Goal: Task Accomplishment & Management: Manage account settings

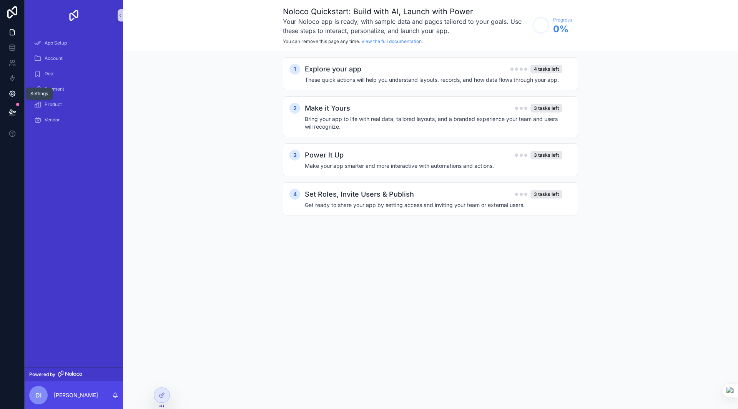
click at [13, 94] on icon at bounding box center [12, 94] width 2 height 2
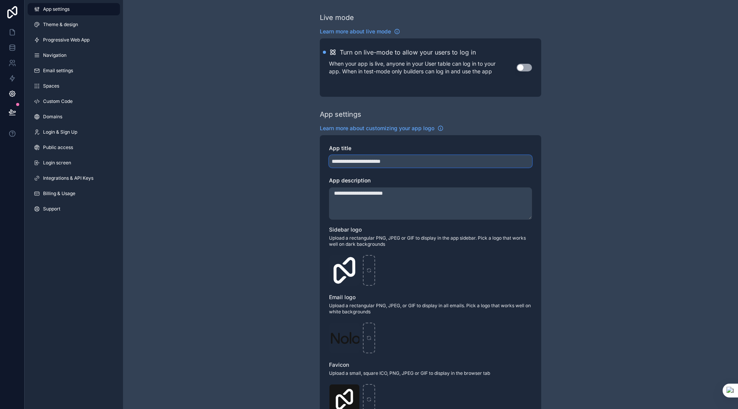
click at [419, 162] on input "**********" at bounding box center [430, 161] width 203 height 12
type input "********"
click at [468, 148] on div "App title" at bounding box center [430, 149] width 203 height 8
click at [45, 26] on span "Theme & design" at bounding box center [60, 25] width 35 height 6
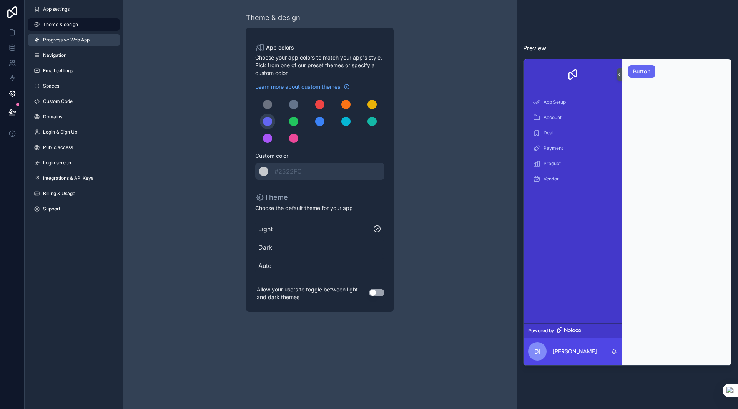
click at [76, 42] on span "Progressive Web App" at bounding box center [66, 40] width 47 height 6
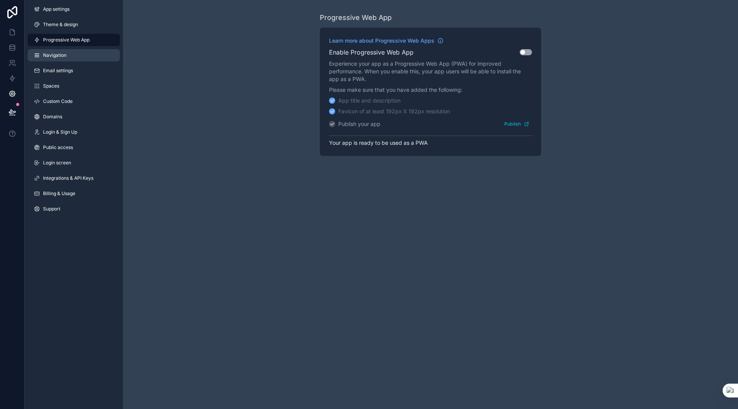
click at [60, 58] on link "Navigation" at bounding box center [74, 55] width 92 height 12
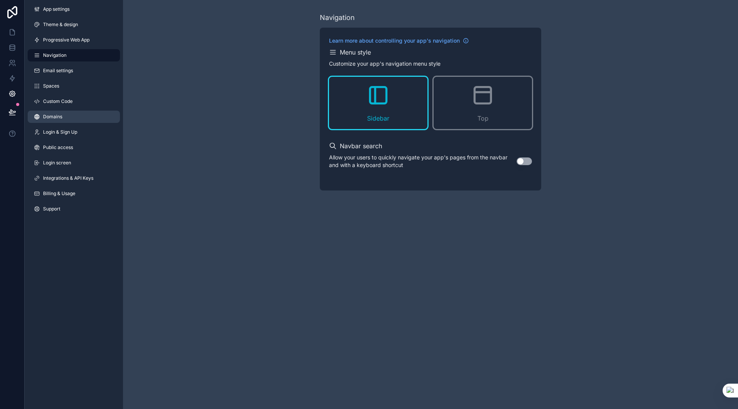
click at [62, 119] on span "Domains" at bounding box center [52, 117] width 19 height 6
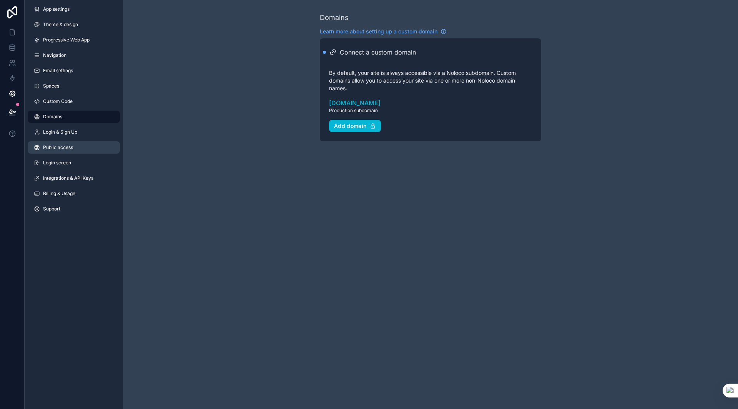
click at [60, 147] on span "Public access" at bounding box center [58, 148] width 30 height 6
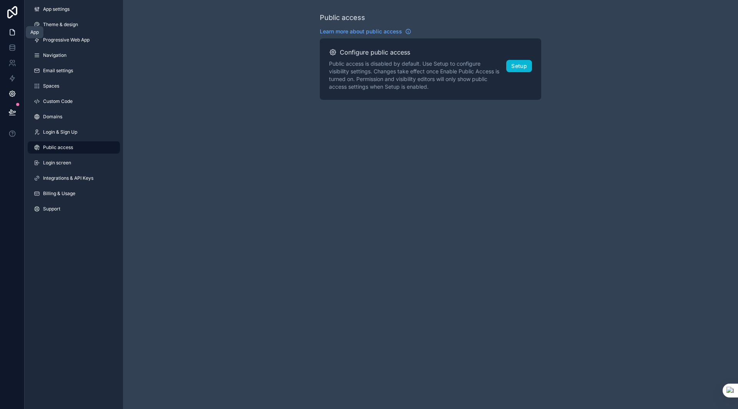
click at [12, 30] on icon at bounding box center [12, 33] width 5 height 6
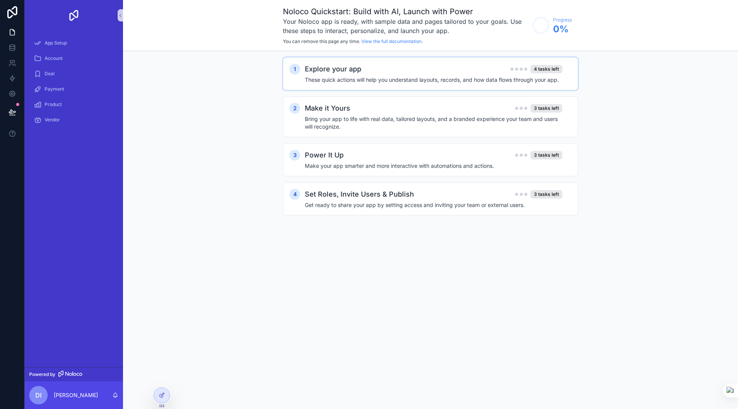
click at [350, 79] on h4 "These quick actions will help you understand layouts, records, and how data flo…" at bounding box center [434, 80] width 258 height 8
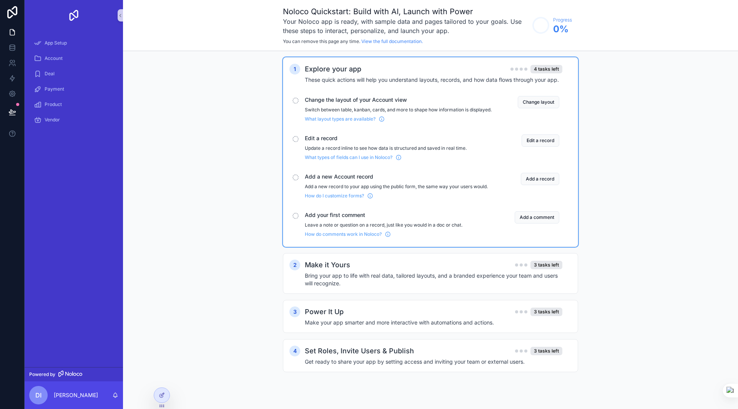
click at [346, 113] on p "Switch between table, kanban, cards, and more to shape how information is displ…" at bounding box center [398, 110] width 187 height 6
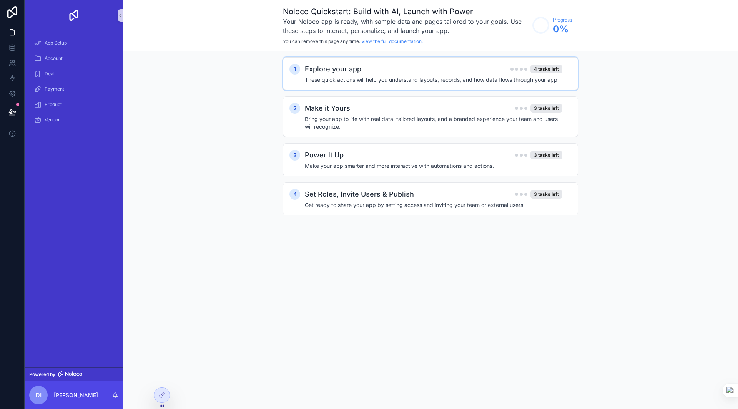
click at [418, 72] on div "Explore your app 4 tasks left" at bounding box center [434, 69] width 258 height 11
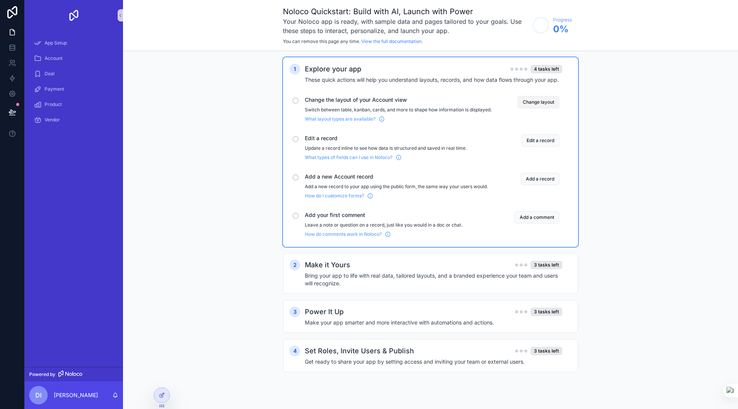
click at [531, 105] on button "Change layout" at bounding box center [539, 102] width 42 height 12
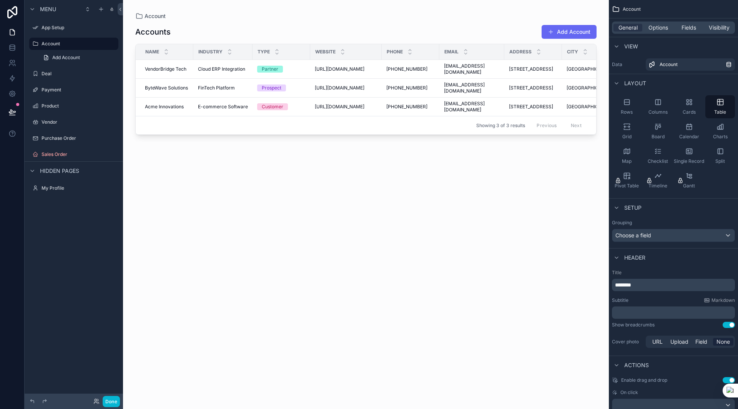
drag, startPoint x: 424, startPoint y: 133, endPoint x: 565, endPoint y: 132, distance: 140.7
click at [565, 132] on div "scrollable content" at bounding box center [366, 200] width 486 height 400
click at [68, 91] on label "Payment" at bounding box center [73, 90] width 62 height 6
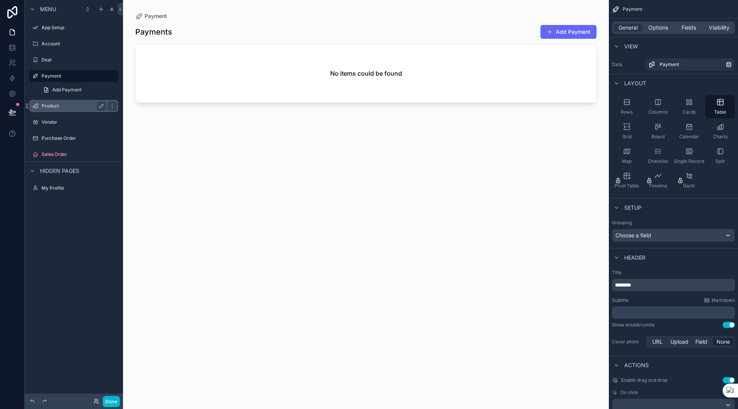
click at [57, 105] on label "Product" at bounding box center [73, 106] width 62 height 6
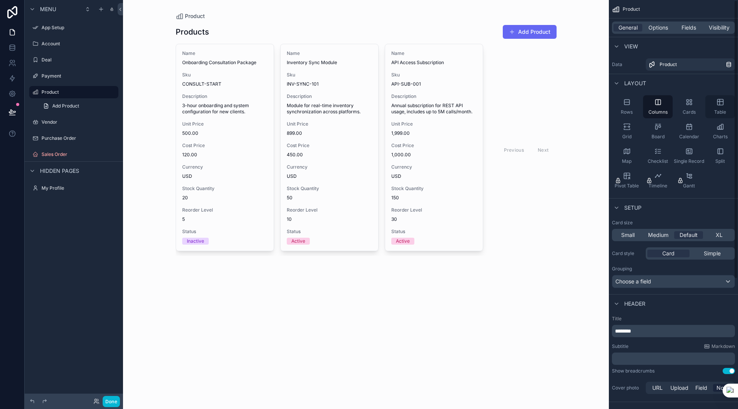
click at [721, 105] on icon "scrollable content" at bounding box center [720, 103] width 6 height 6
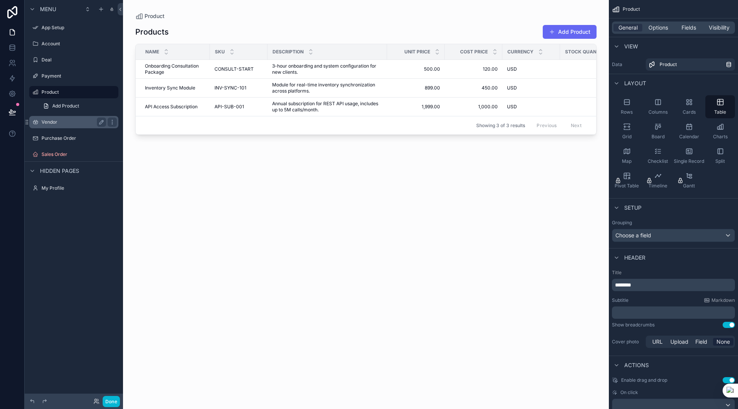
click at [61, 124] on label "Vendor" at bounding box center [73, 122] width 62 height 6
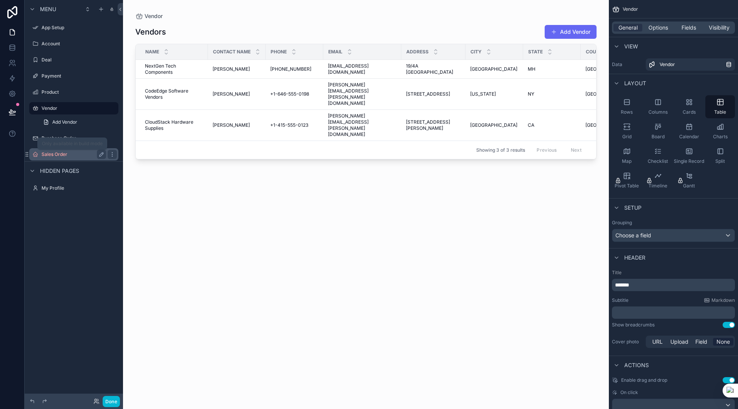
click at [62, 154] on label "Sales Order" at bounding box center [73, 154] width 62 height 6
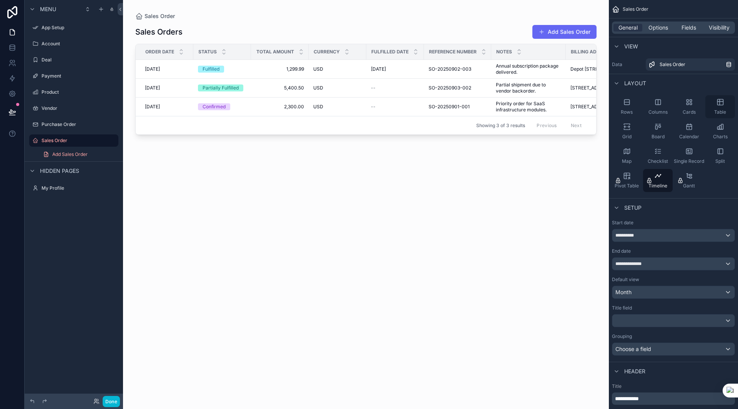
click at [717, 108] on div "Table" at bounding box center [721, 106] width 30 height 23
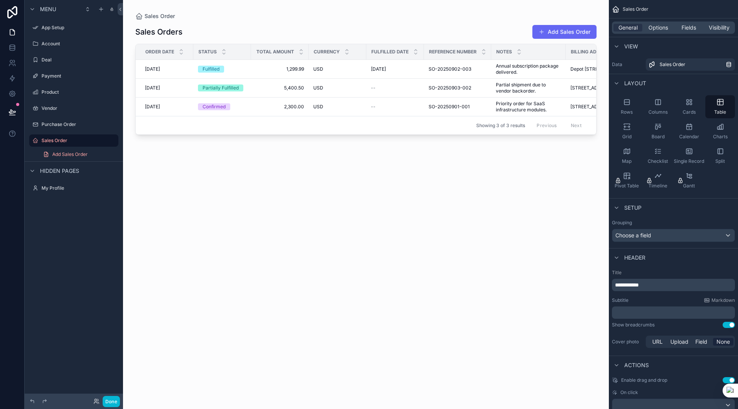
click at [318, 176] on div "scrollable content" at bounding box center [366, 200] width 486 height 400
click at [71, 155] on span "Add Sales Order" at bounding box center [69, 154] width 35 height 6
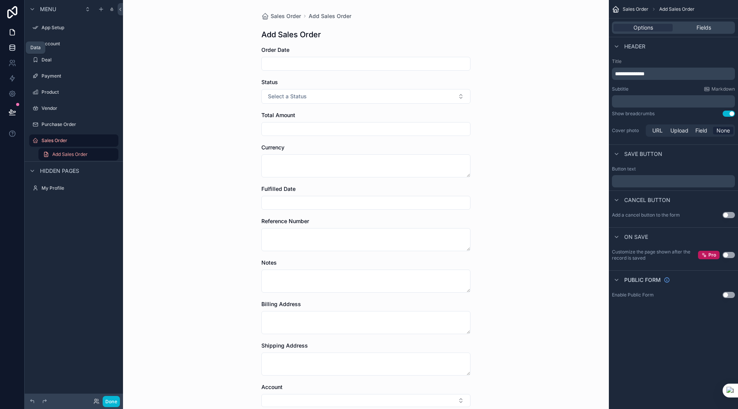
click at [13, 49] on icon at bounding box center [12, 48] width 8 height 8
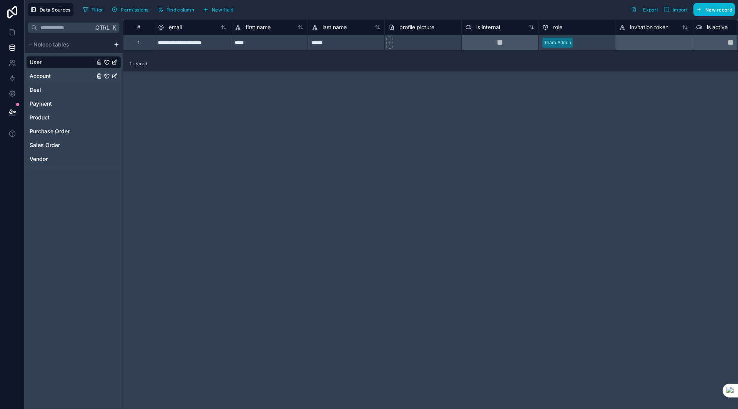
click at [57, 76] on div "Account" at bounding box center [73, 76] width 95 height 12
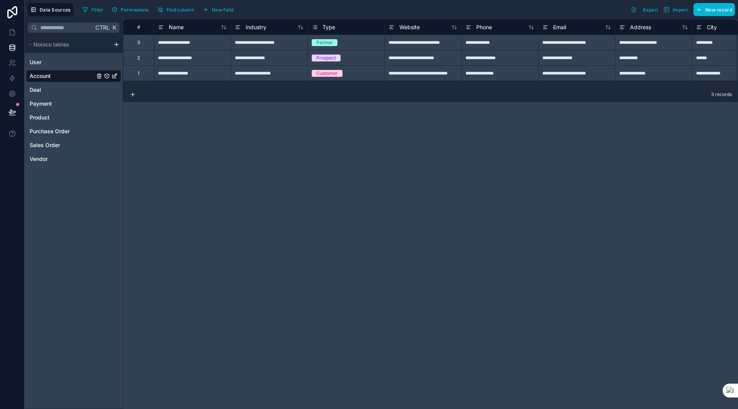
click at [542, 202] on div "**********" at bounding box center [430, 214] width 615 height 390
click at [336, 28] on div "Type" at bounding box center [346, 27] width 69 height 9
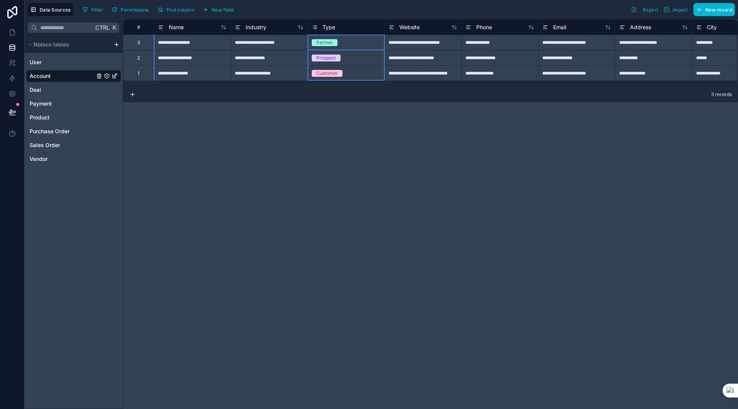
click at [336, 28] on div "Type" at bounding box center [346, 27] width 69 height 9
click at [344, 41] on div "Partner" at bounding box center [346, 42] width 77 height 8
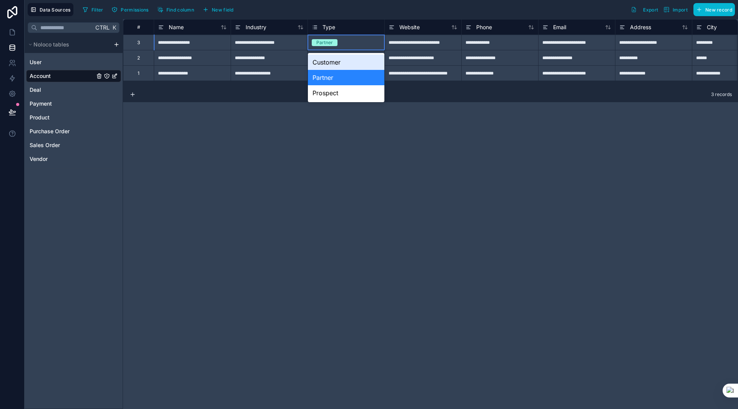
click at [344, 41] on div "Partner" at bounding box center [346, 42] width 77 height 8
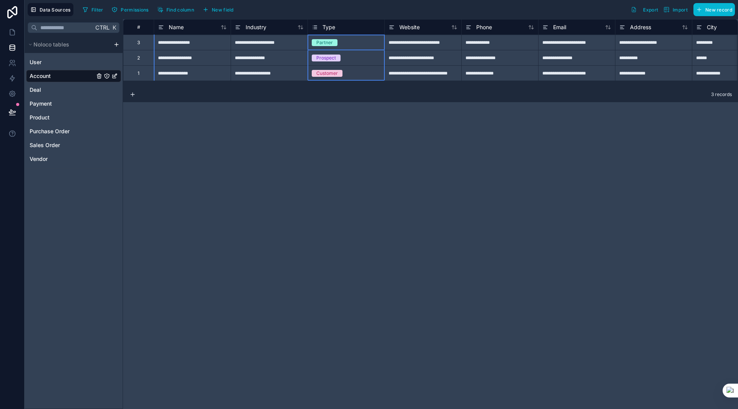
click at [354, 30] on div "Type" at bounding box center [346, 27] width 69 height 9
click at [315, 27] on icon at bounding box center [315, 27] width 6 height 9
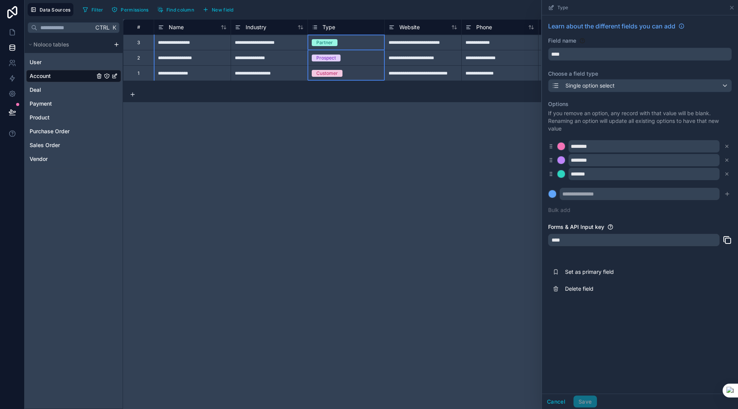
click at [238, 193] on div "**********" at bounding box center [430, 214] width 615 height 390
click at [160, 30] on icon at bounding box center [161, 27] width 6 height 9
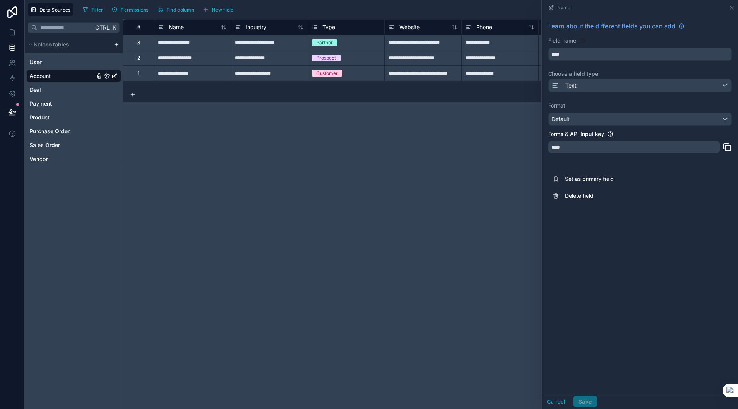
click at [182, 164] on div "**********" at bounding box center [430, 214] width 615 height 390
click at [294, 169] on div "**********" at bounding box center [430, 214] width 615 height 390
click at [318, 28] on icon at bounding box center [315, 27] width 6 height 9
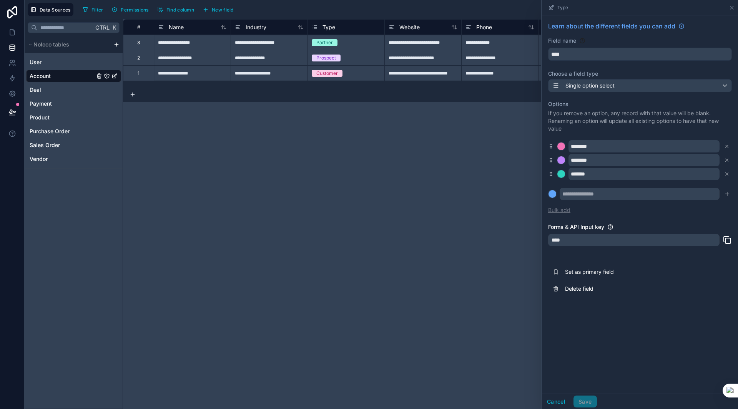
click at [559, 211] on button "Bulk add" at bounding box center [559, 210] width 22 height 8
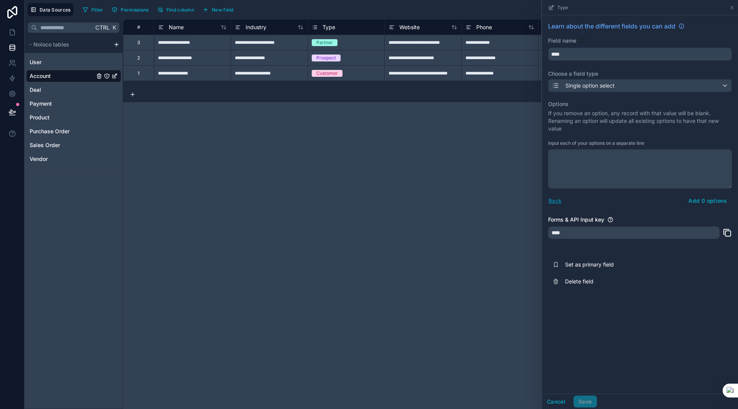
click at [555, 201] on button "Back" at bounding box center [555, 200] width 14 height 9
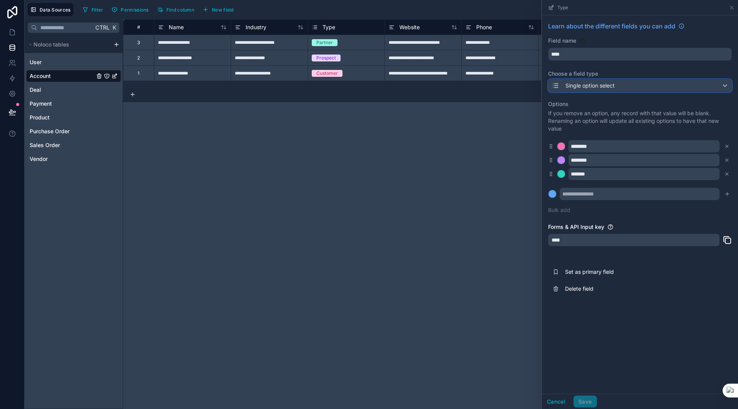
click at [594, 82] on span "Single option select" at bounding box center [590, 86] width 49 height 8
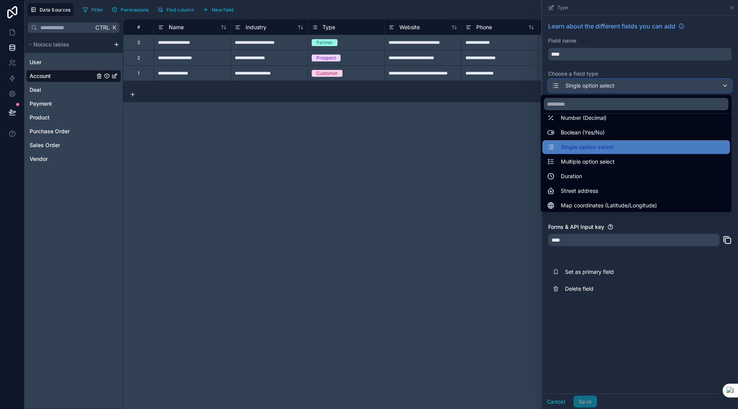
scroll to position [53, 0]
click at [598, 324] on div at bounding box center [640, 204] width 196 height 409
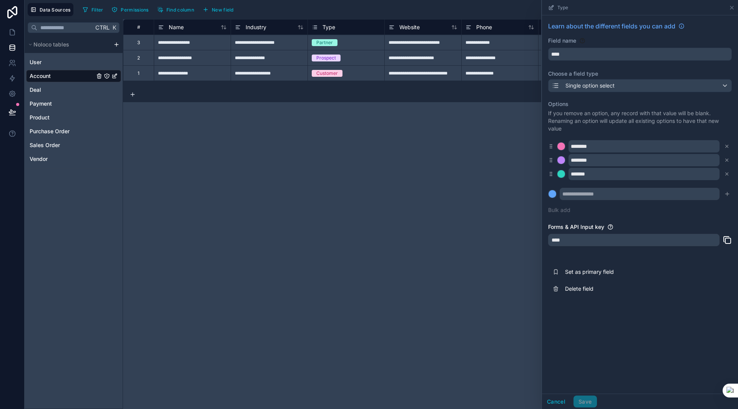
click at [304, 259] on div "**********" at bounding box center [430, 214] width 615 height 390
click at [42, 88] on div "Deal" at bounding box center [73, 90] width 95 height 12
